Goal: Transaction & Acquisition: Purchase product/service

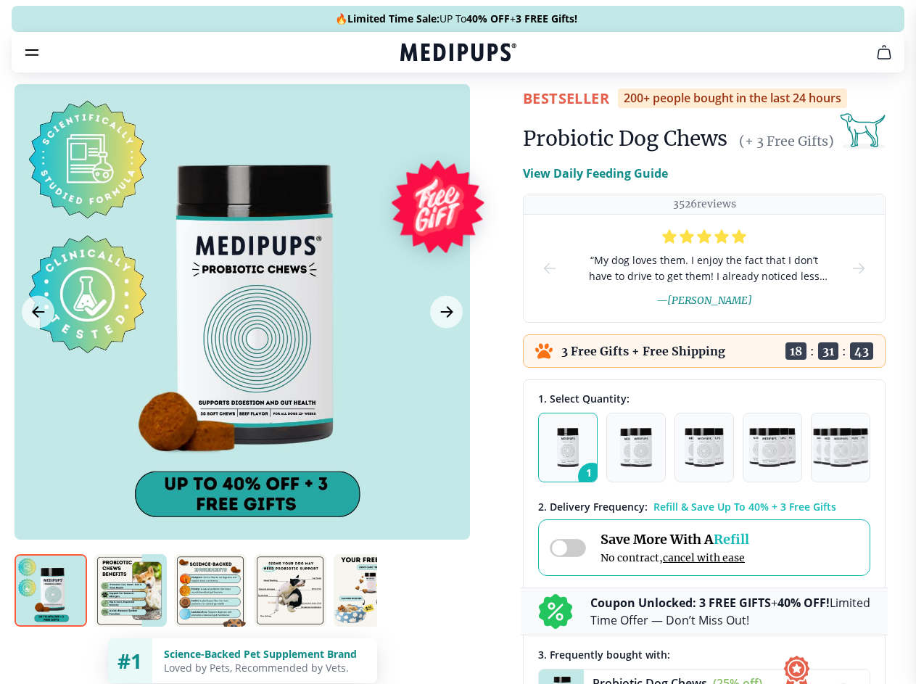
click at [417, 116] on span "Supplements" at bounding box center [453, 123] width 73 height 15
click at [491, 115] on icon "button" at bounding box center [499, 123] width 17 height 17
click at [875, 61] on icon "cart" at bounding box center [883, 52] width 17 height 17
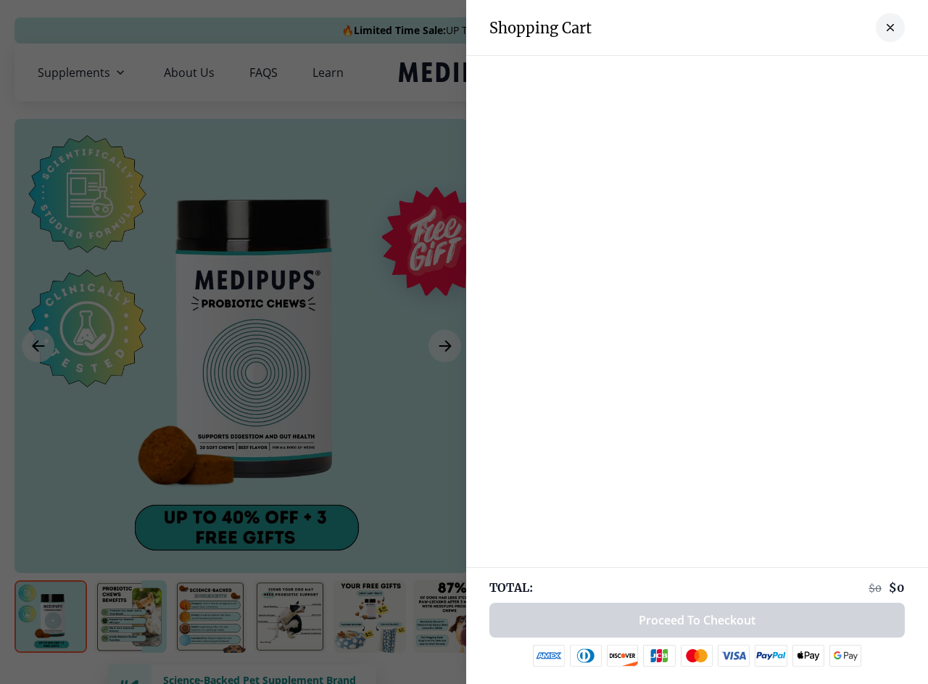
click at [705, 73] on div at bounding box center [697, 70] width 462 height 29
click at [819, 73] on div at bounding box center [697, 70] width 462 height 29
click at [867, 73] on div at bounding box center [697, 70] width 462 height 29
click at [242, 346] on div at bounding box center [464, 342] width 928 height 684
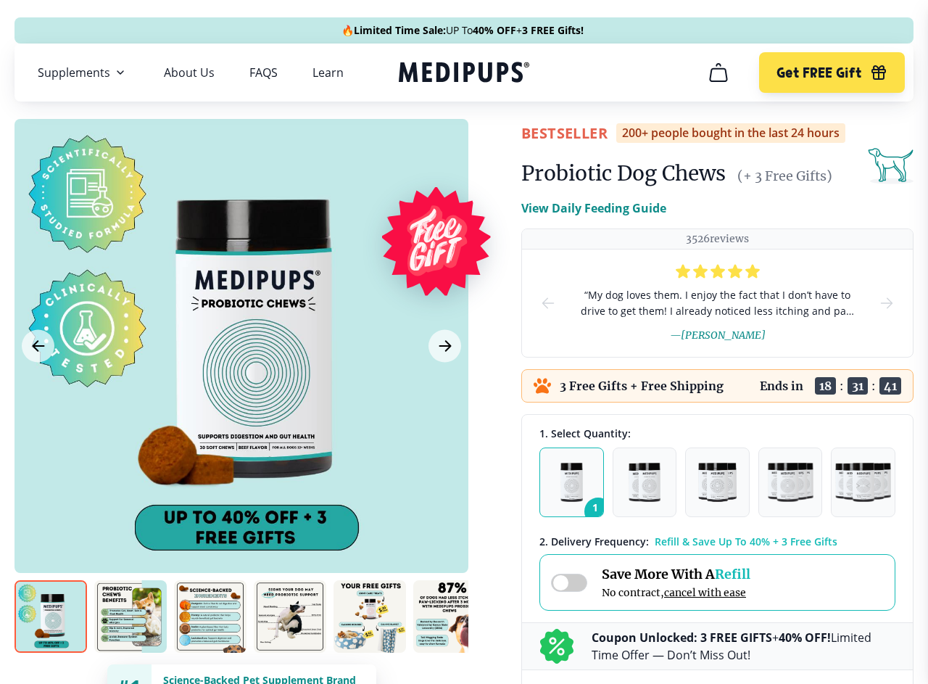
click at [38, 346] on icon "Previous Image" at bounding box center [38, 346] width 11 height 10
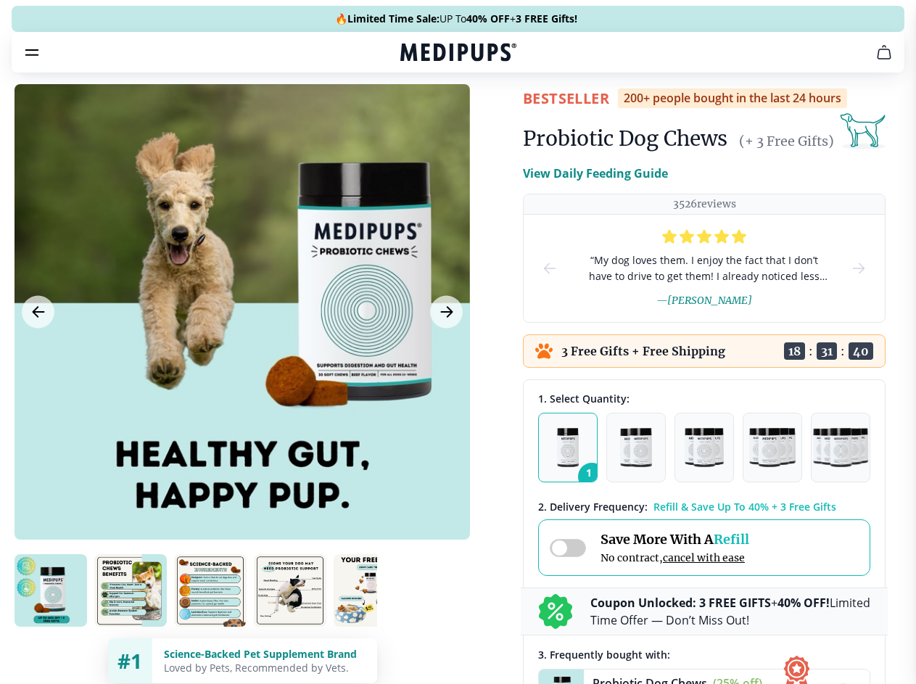
click at [445, 317] on icon "Next Image" at bounding box center [446, 312] width 11 height 10
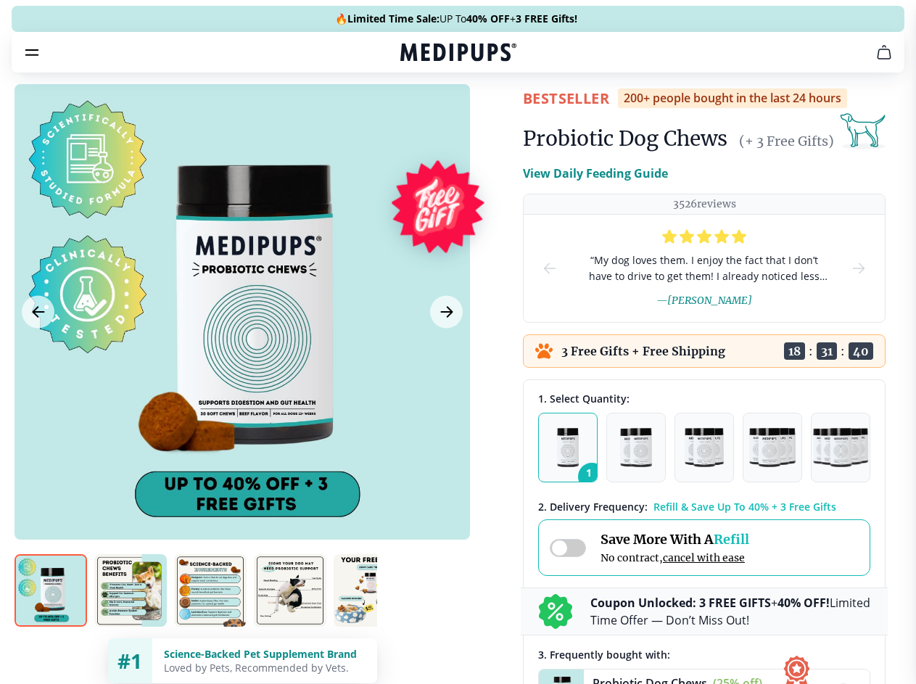
click at [51, 617] on img at bounding box center [51, 590] width 73 height 73
